Goal: Task Accomplishment & Management: Use online tool/utility

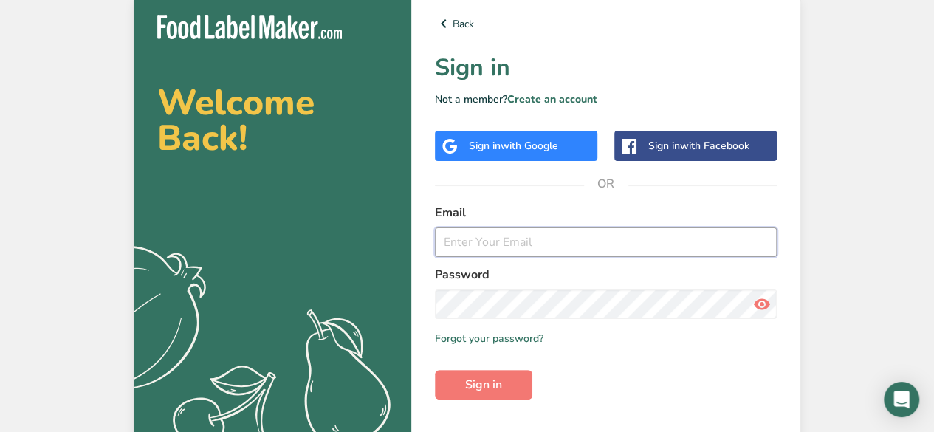
click at [464, 235] on input "email" at bounding box center [606, 242] width 342 height 30
type input "[EMAIL_ADDRESS][DOMAIN_NAME]"
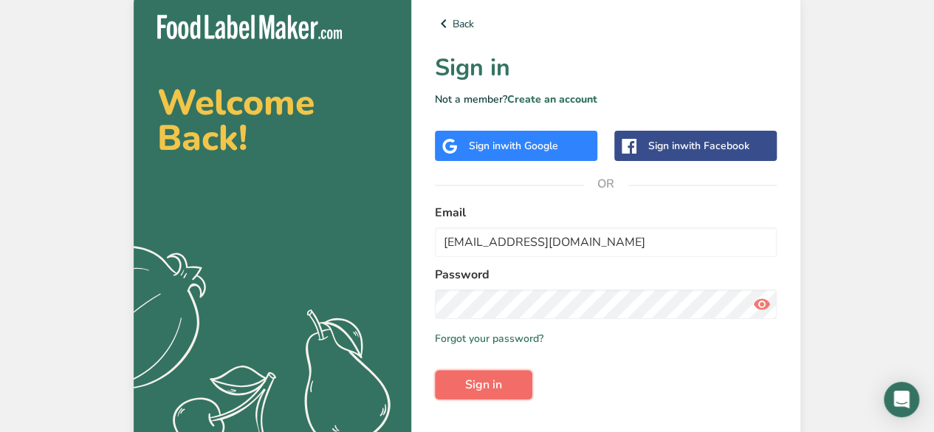
click at [482, 386] on span "Sign in" at bounding box center [483, 385] width 37 height 18
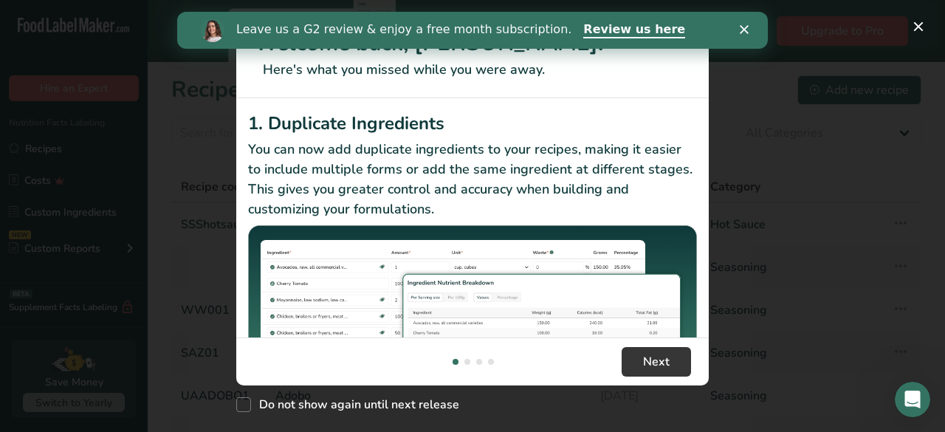
click at [745, 27] on icon "Close" at bounding box center [744, 29] width 9 height 9
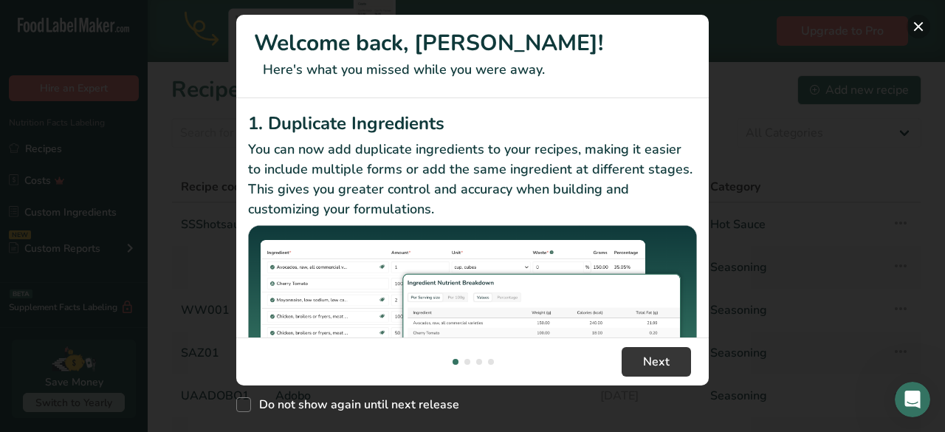
click at [918, 24] on button "New Features" at bounding box center [919, 27] width 24 height 24
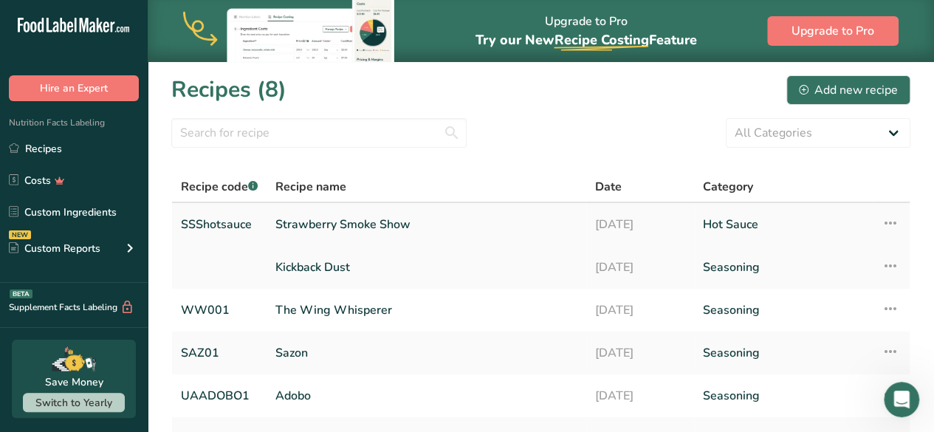
click at [892, 220] on icon at bounding box center [891, 223] width 18 height 27
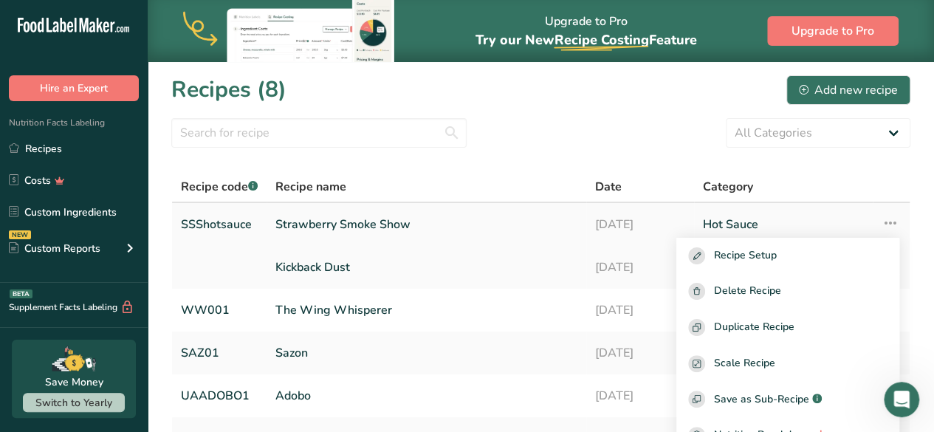
click at [372, 228] on link "Strawberry Smoke Show" at bounding box center [426, 224] width 302 height 31
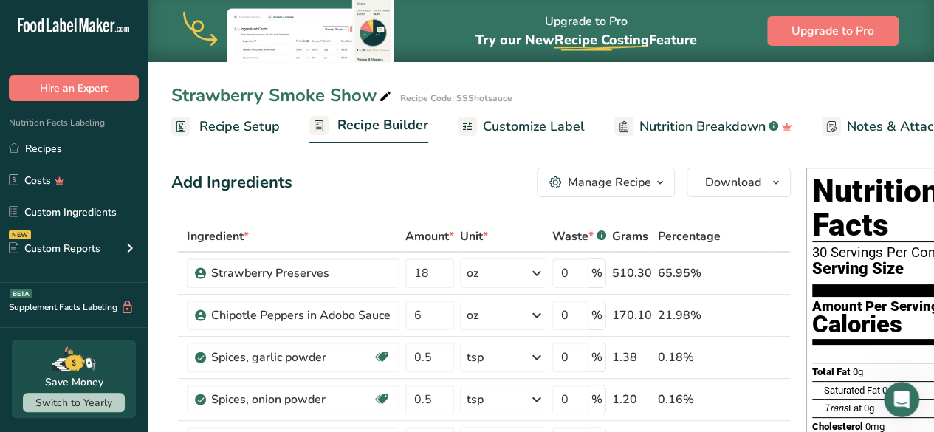
click at [219, 126] on span "Recipe Setup" at bounding box center [239, 127] width 80 height 20
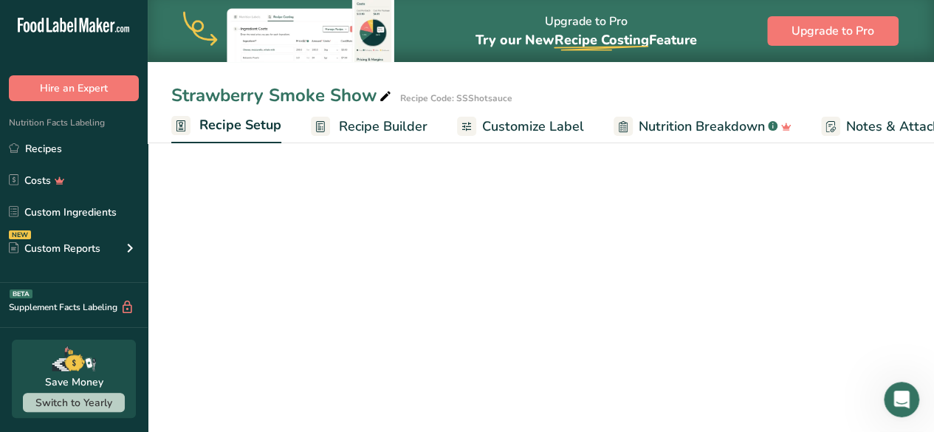
scroll to position [0, 5]
select select "22"
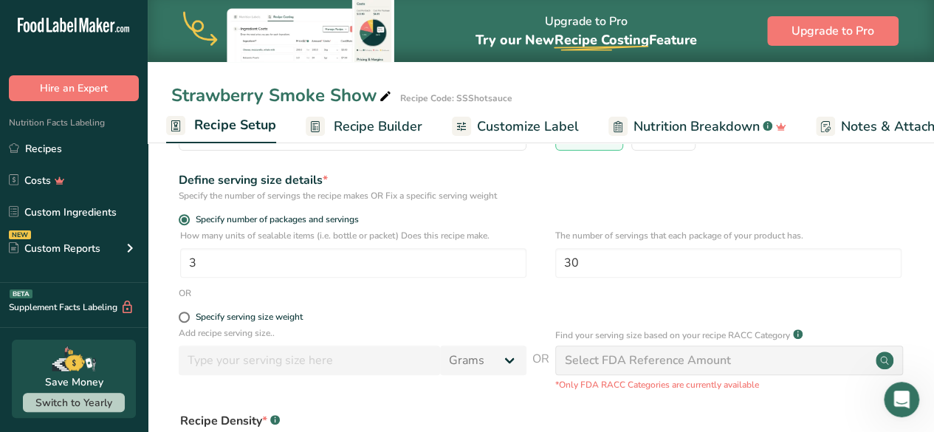
scroll to position [0, 0]
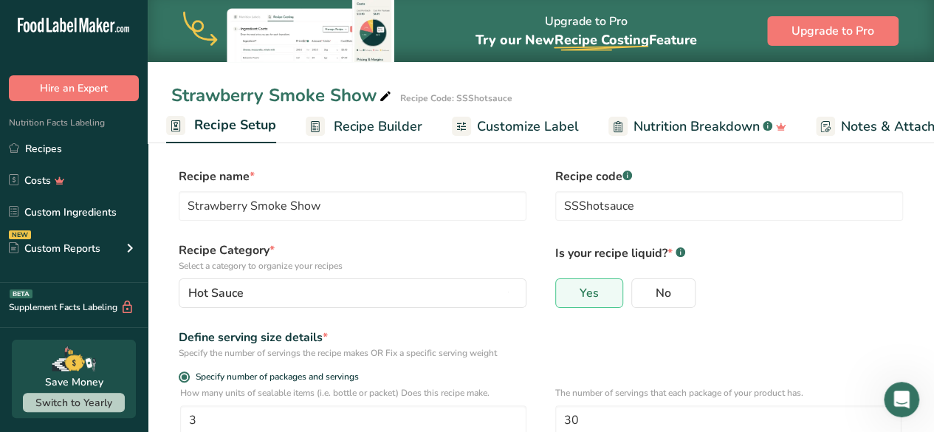
click at [360, 126] on span "Recipe Builder" at bounding box center [378, 127] width 89 height 20
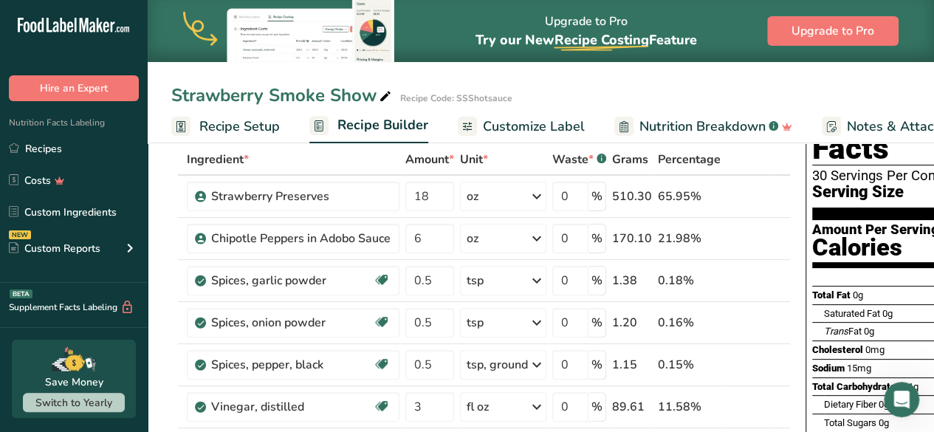
scroll to position [78, 0]
